Goal: Obtain resource: Download file/media

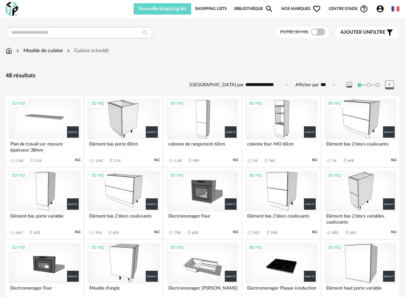
click at [205, 113] on div "3D HQ" at bounding box center [203, 119] width 72 height 40
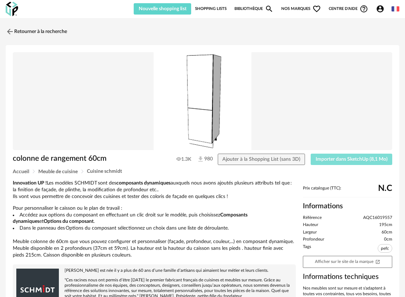
click at [334, 162] on span "Importer dans SketchUp (8,1 Mo)" at bounding box center [352, 159] width 72 height 5
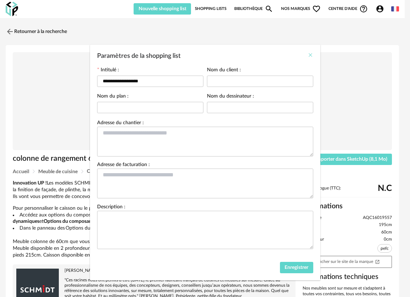
click at [308, 57] on icon "Close" at bounding box center [311, 55] width 6 height 6
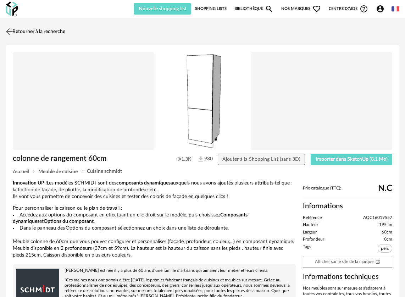
click at [9, 31] on img at bounding box center [9, 31] width 10 height 10
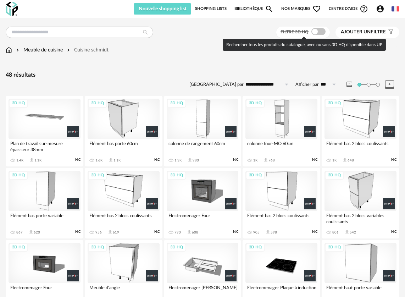
click at [318, 32] on span at bounding box center [318, 31] width 14 height 7
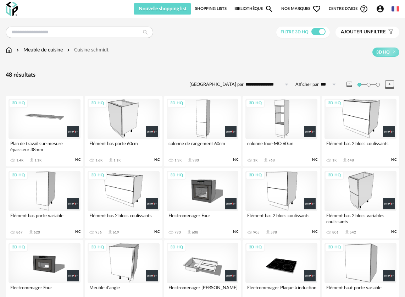
click at [215, 111] on div "3D HQ" at bounding box center [203, 119] width 72 height 40
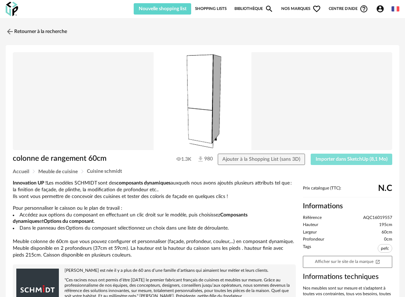
click at [317, 158] on span "Importer dans SketchUp (8,1 Mo)" at bounding box center [352, 159] width 72 height 5
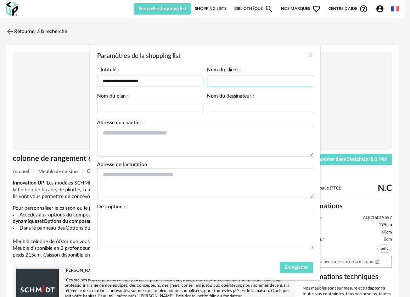
click at [210, 85] on input "Paramètres de la shopping list" at bounding box center [260, 81] width 106 height 11
type input "**********"
click at [109, 105] on input "Paramètres de la shopping list" at bounding box center [150, 107] width 106 height 11
type input "**********"
click at [221, 108] on input "Paramètres de la shopping list" at bounding box center [260, 107] width 106 height 11
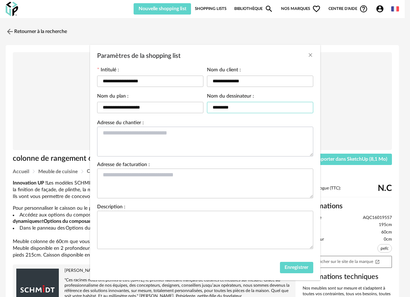
type input "*********"
click at [159, 131] on textarea "Paramètres de la shopping list" at bounding box center [205, 142] width 216 height 30
click at [150, 133] on textarea "**********" at bounding box center [205, 142] width 216 height 30
drag, startPoint x: 193, startPoint y: 136, endPoint x: 65, endPoint y: 130, distance: 127.4
click at [65, 130] on div "**********" at bounding box center [205, 148] width 410 height 297
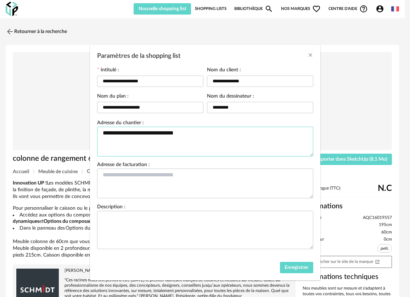
type textarea "**********"
click at [102, 173] on textarea "Paramètres de la shopping list" at bounding box center [205, 183] width 216 height 30
paste textarea "**********"
type textarea "**********"
click at [137, 222] on textarea "Paramètres de la shopping list" at bounding box center [205, 230] width 216 height 38
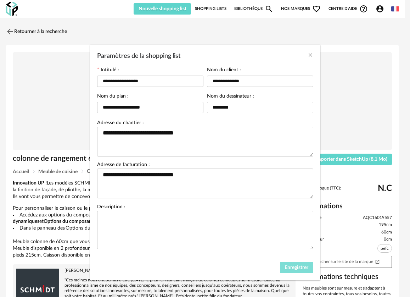
click at [285, 267] on span "Enregistrer" at bounding box center [297, 267] width 24 height 5
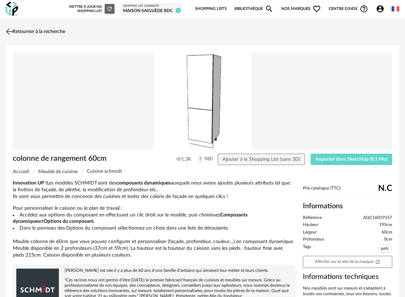
click at [12, 30] on img at bounding box center [9, 31] width 10 height 10
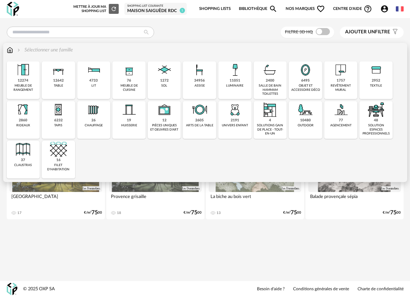
click at [134, 85] on div "meuble de cuisine" at bounding box center [129, 88] width 29 height 8
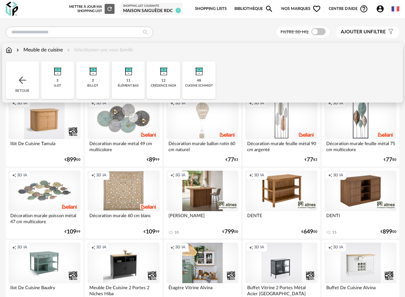
click at [115, 51] on div "Meuble de cuisine Sélectionner une sous-famille" at bounding box center [70, 49] width 128 height 7
click at [189, 79] on div "48 cuisine schmidt" at bounding box center [198, 80] width 33 height 38
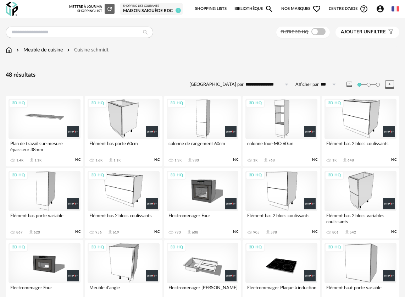
click at [281, 131] on div "3D HQ" at bounding box center [281, 119] width 72 height 40
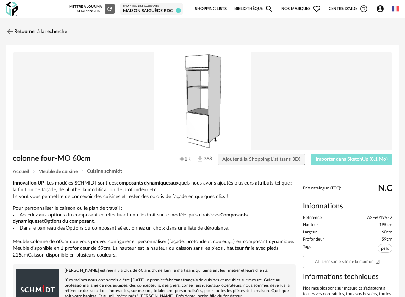
click at [322, 158] on span "Importer dans SketchUp (8,1 Mo)" at bounding box center [352, 159] width 72 height 5
click at [9, 32] on img at bounding box center [9, 31] width 10 height 10
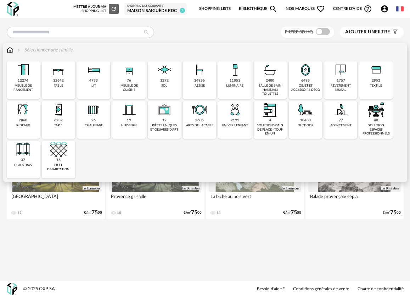
click at [131, 86] on div "meuble de cuisine" at bounding box center [129, 88] width 29 height 8
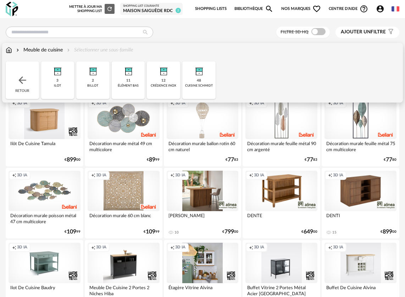
click at [194, 77] on img at bounding box center [198, 69] width 17 height 17
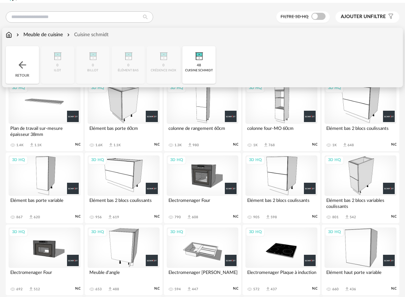
scroll to position [17, 0]
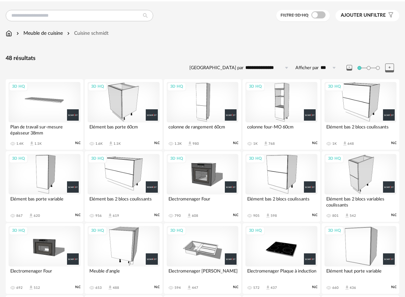
click at [205, 180] on div "3D HQ" at bounding box center [203, 174] width 72 height 40
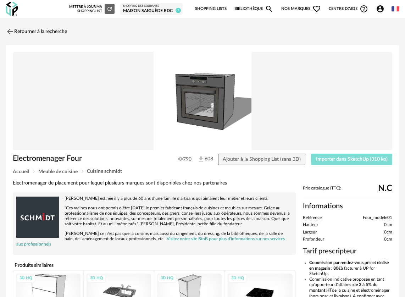
click at [348, 161] on span "Importer dans SketchUp (310 ko)" at bounding box center [352, 159] width 72 height 5
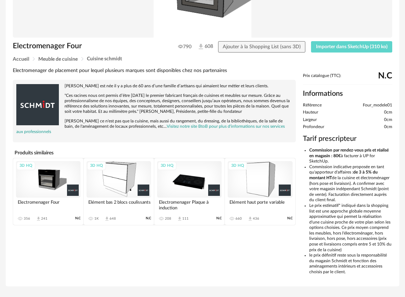
scroll to position [49, 0]
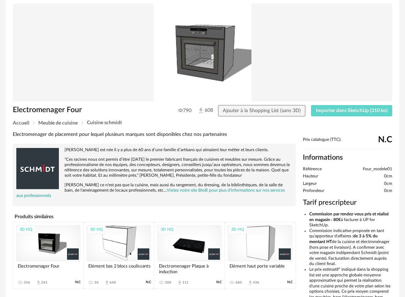
click at [61, 238] on div "3D HQ" at bounding box center [48, 243] width 65 height 36
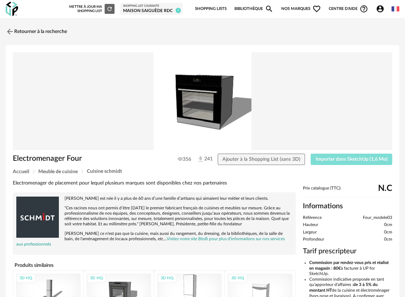
click at [340, 161] on span "Importer dans SketchUp (1,6 Mo)" at bounding box center [352, 159] width 72 height 5
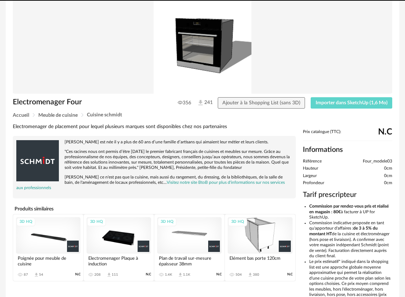
scroll to position [122, 0]
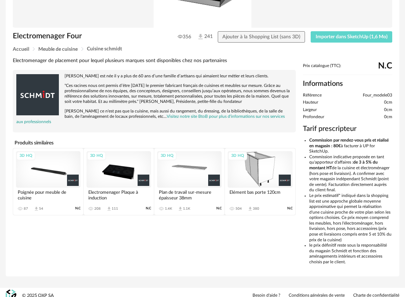
click at [252, 168] on div "3D HQ" at bounding box center [260, 169] width 65 height 36
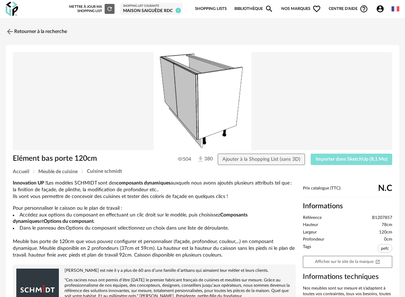
click at [323, 162] on button "Importer dans SketchUp (8,1 Mo)" at bounding box center [352, 159] width 82 height 11
click at [10, 27] on img at bounding box center [9, 31] width 10 height 10
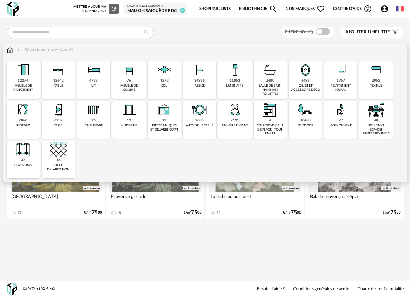
click at [131, 89] on div "meuble de cuisine" at bounding box center [129, 88] width 29 height 8
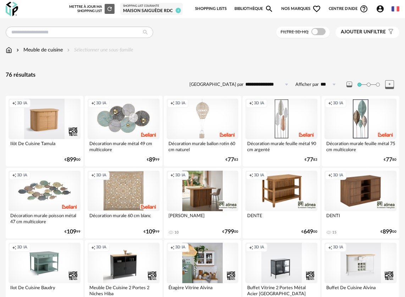
click at [122, 52] on div "Meuble de cuisine Sélectionner une sous-famille" at bounding box center [70, 49] width 128 height 7
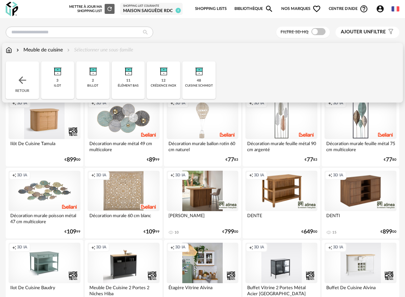
click at [191, 78] on img at bounding box center [198, 69] width 17 height 17
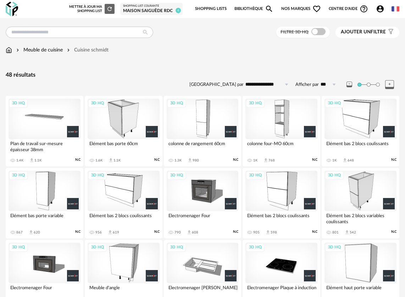
click at [211, 266] on div "3D HQ" at bounding box center [203, 263] width 72 height 40
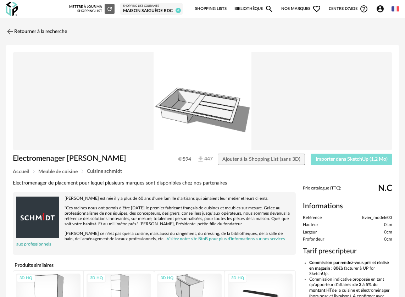
click at [332, 160] on span "Importer dans SketchUp (1,2 Mo)" at bounding box center [352, 159] width 72 height 5
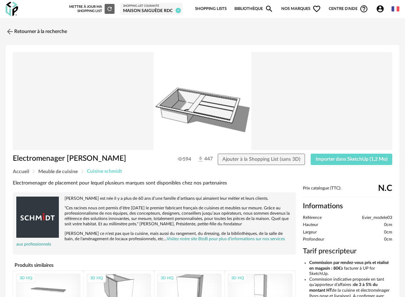
click at [100, 172] on span "Cuisine schmidt" at bounding box center [104, 171] width 35 height 5
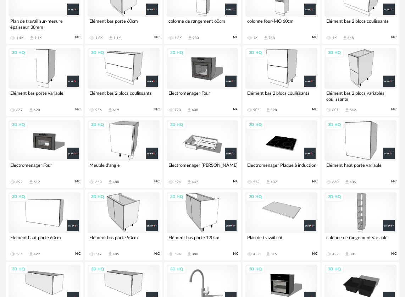
scroll to position [61, 0]
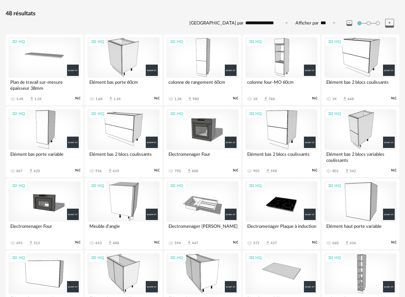
click at [46, 201] on div "3D HQ" at bounding box center [45, 201] width 72 height 40
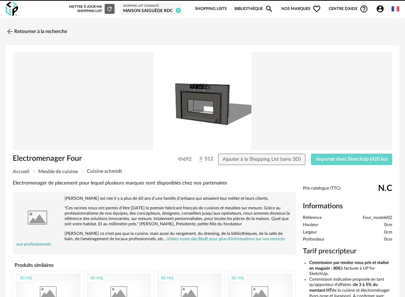
click at [46, 201] on img at bounding box center [37, 217] width 43 height 43
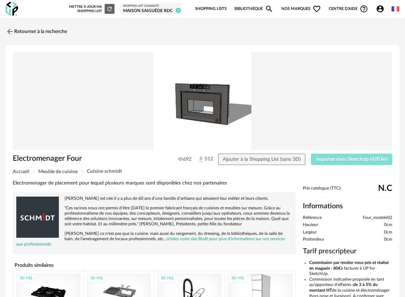
click at [358, 159] on span "Importer dans SketchUp (420 ko)" at bounding box center [352, 159] width 72 height 5
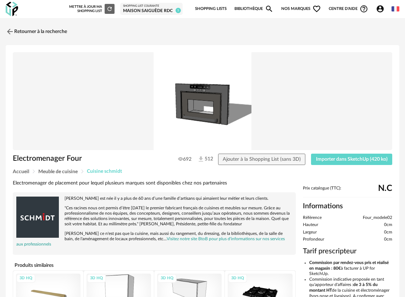
click at [117, 169] on span "Cuisine schmidt" at bounding box center [104, 171] width 35 height 5
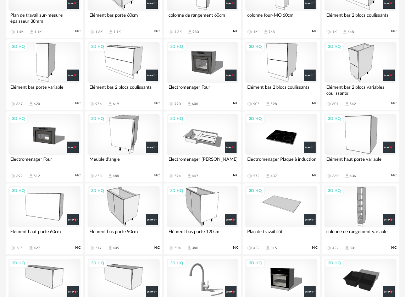
scroll to position [130, 0]
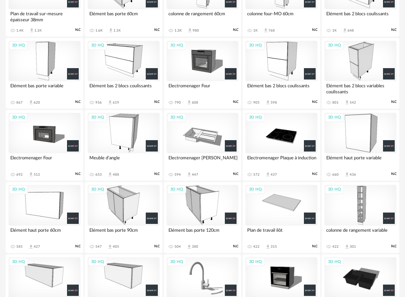
click at [212, 144] on div "3D HQ" at bounding box center [203, 133] width 72 height 40
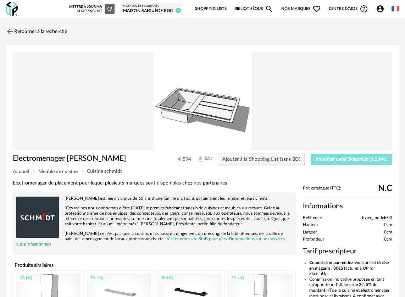
click at [343, 158] on span "Importer dans SketchUp (1,2 Mo)" at bounding box center [352, 159] width 72 height 5
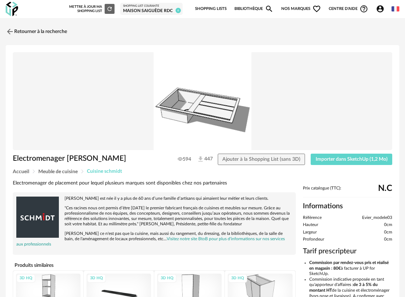
click at [105, 172] on span "Cuisine schmidt" at bounding box center [104, 171] width 35 height 5
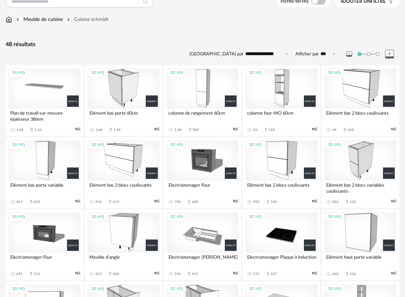
scroll to position [32, 0]
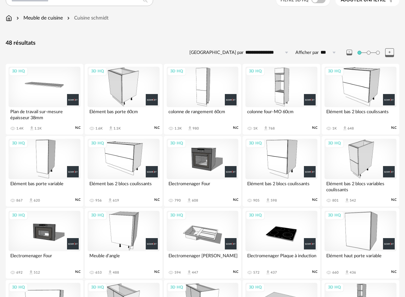
click at [34, 81] on div "3D HQ" at bounding box center [45, 87] width 72 height 40
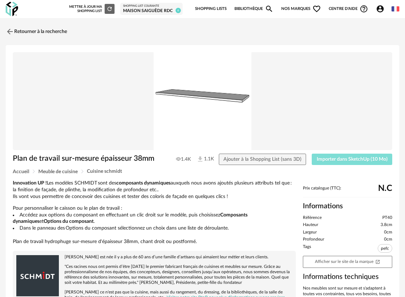
click at [340, 157] on span "Importer dans SketchUp (10 Mo)" at bounding box center [352, 159] width 71 height 5
